Goal: Check status

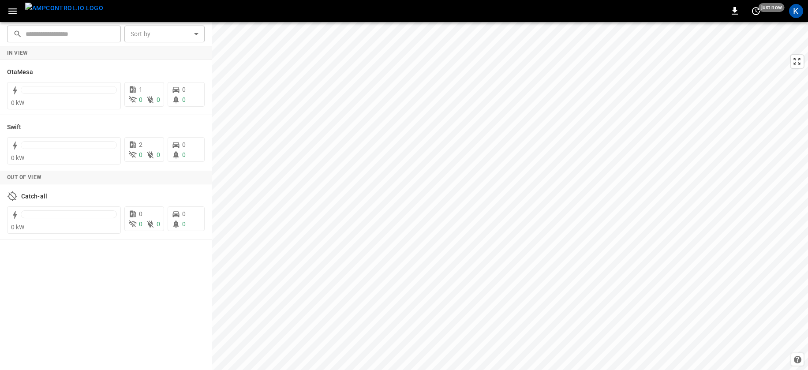
click at [14, 8] on icon "button" at bounding box center [12, 11] width 8 height 6
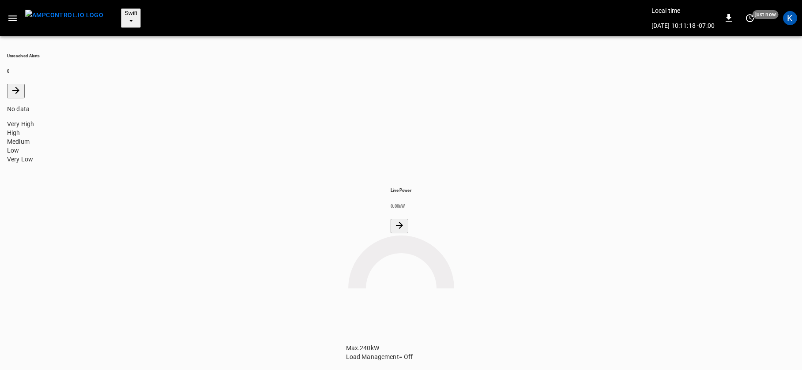
click at [124, 10] on span "Swift" at bounding box center [130, 13] width 13 height 7
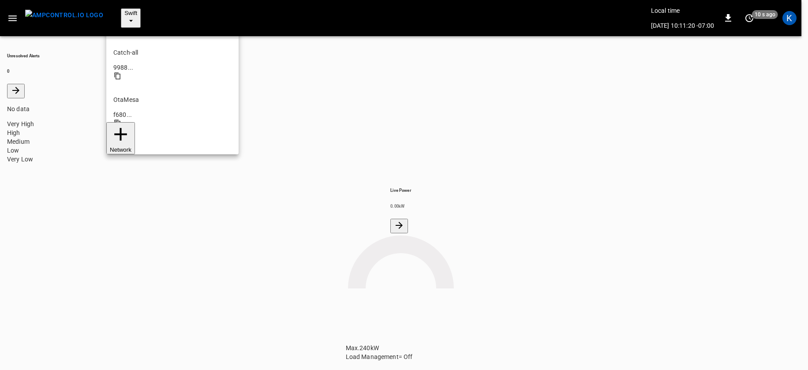
click at [133, 95] on p "OtaMesa" at bounding box center [172, 99] width 118 height 9
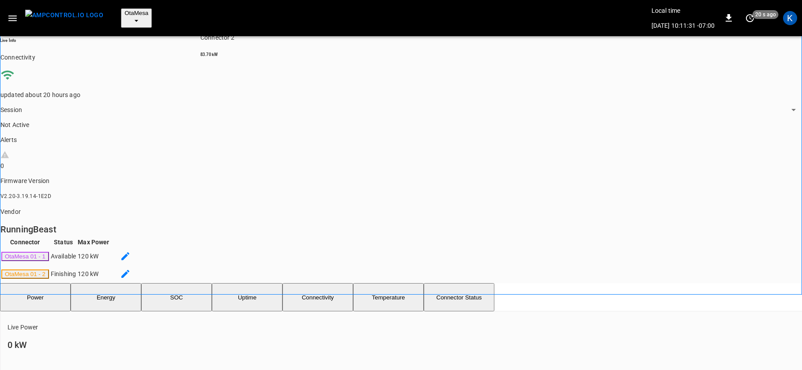
scroll to position [77, 0]
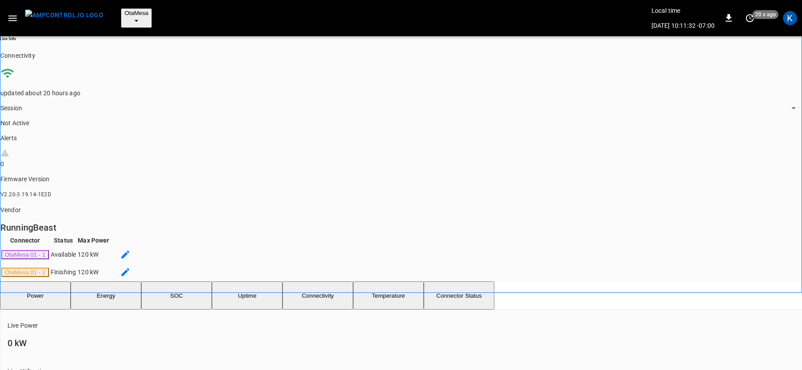
click at [191, 282] on button "SOC" at bounding box center [176, 296] width 71 height 28
click at [115, 282] on button "Energy" at bounding box center [106, 296] width 71 height 28
click at [34, 282] on button "Power" at bounding box center [35, 296] width 71 height 28
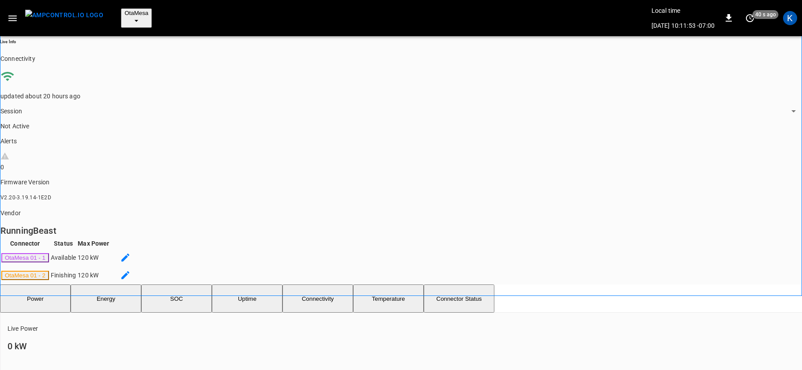
scroll to position [0, 0]
